Goal: Find specific page/section: Find specific page/section

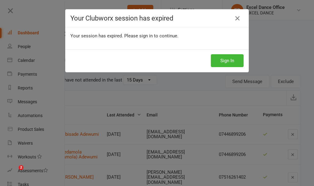
select select "15"
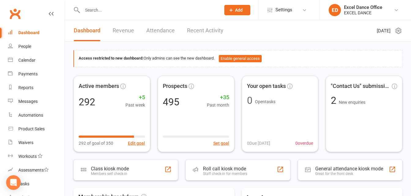
click at [91, 11] on input "text" at bounding box center [148, 10] width 136 height 9
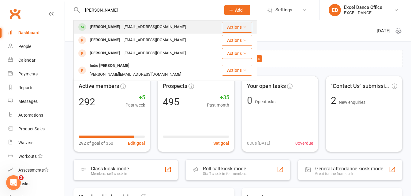
type input "libby"
click at [105, 31] on div "[PERSON_NAME]" at bounding box center [105, 27] width 34 height 9
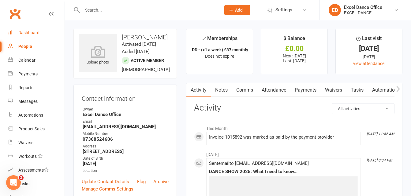
click at [20, 37] on link "Dashboard" at bounding box center [36, 33] width 57 height 14
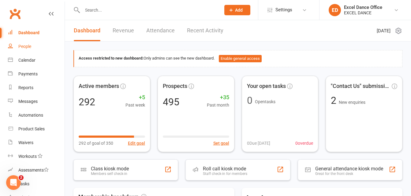
click at [28, 51] on link "People" at bounding box center [36, 47] width 57 height 14
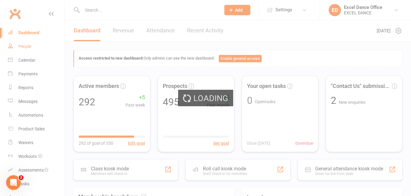
select select "100"
